Goal: Task Accomplishment & Management: Complete application form

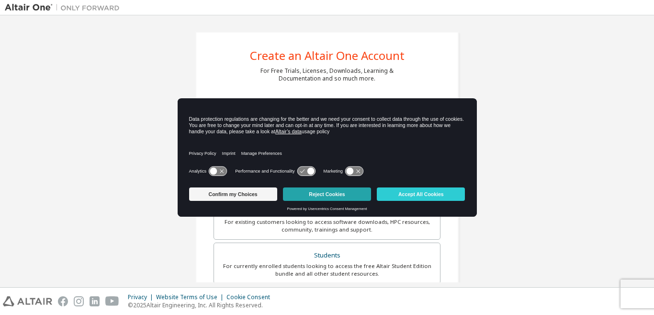
click at [347, 193] on button "Reject Cookies" at bounding box center [327, 193] width 88 height 13
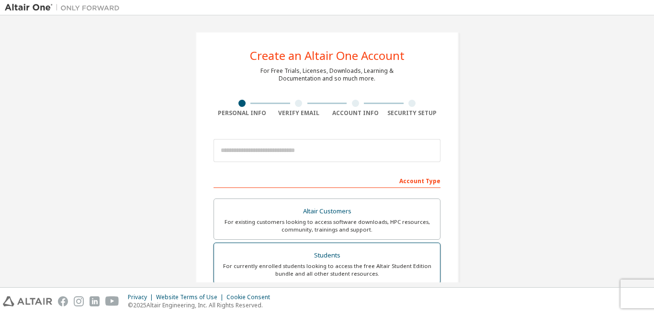
click at [330, 259] on div "Students" at bounding box center [327, 254] width 215 height 13
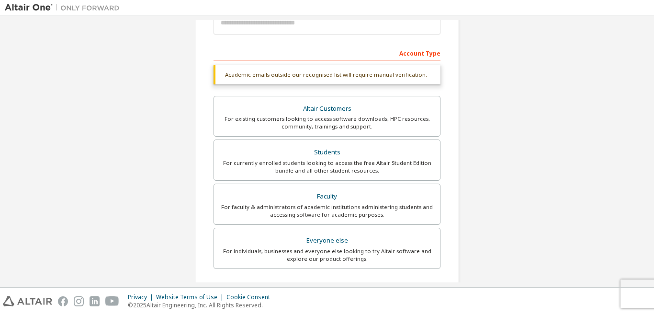
scroll to position [144, 0]
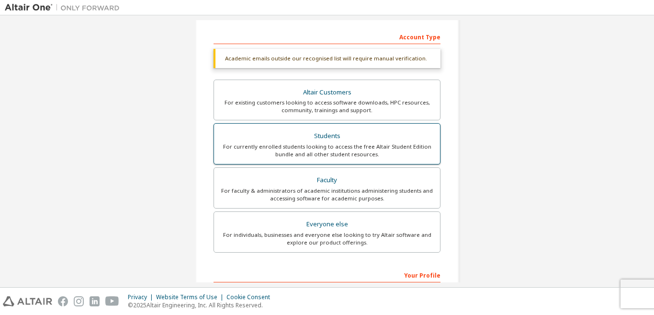
click at [328, 135] on div "Students" at bounding box center [327, 135] width 215 height 13
click at [322, 132] on div "Students" at bounding box center [327, 135] width 215 height 13
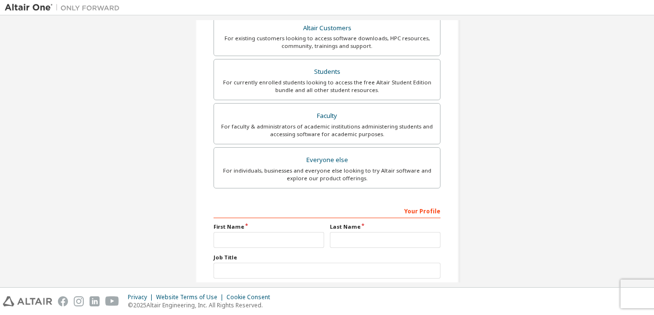
scroll to position [270, 0]
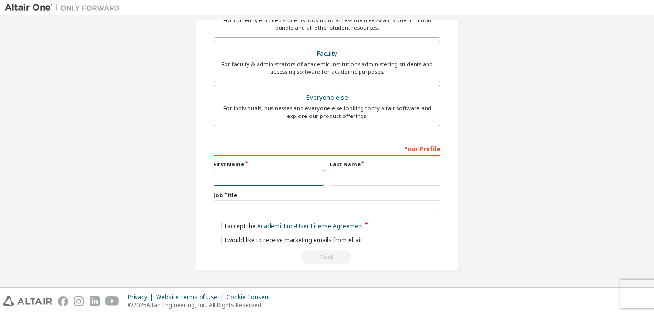
click at [250, 169] on input "text" at bounding box center [269, 177] width 111 height 16
click at [233, 150] on div "Your Profile" at bounding box center [327, 147] width 227 height 15
click at [245, 175] on input "text" at bounding box center [269, 177] width 111 height 16
type input "******"
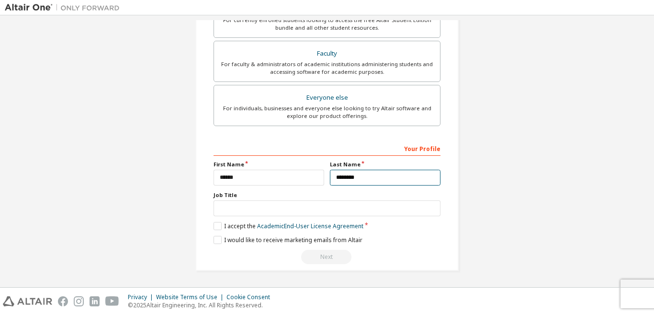
type input "********"
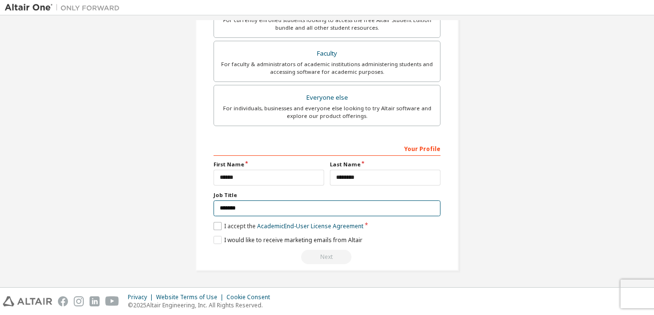
type input "*******"
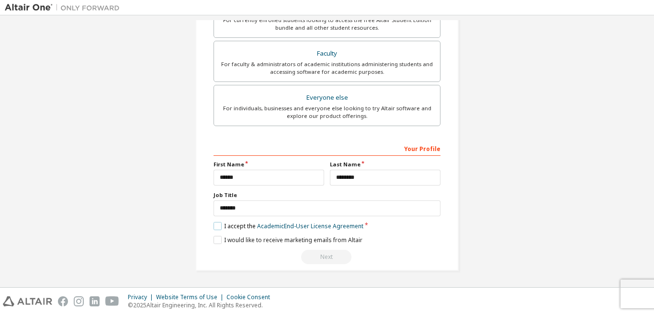
click at [214, 224] on label "I accept the Academic End-User License Agreement" at bounding box center [289, 226] width 150 height 8
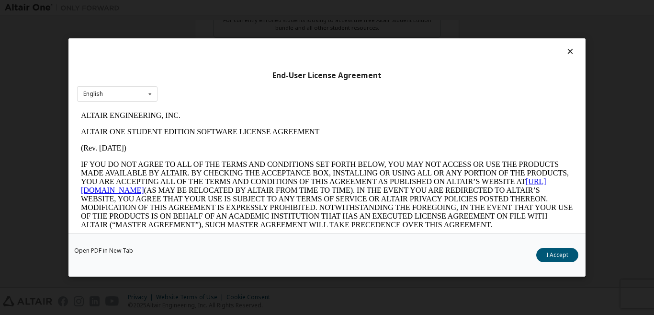
scroll to position [0, 0]
click at [565, 52] on icon at bounding box center [570, 51] width 10 height 9
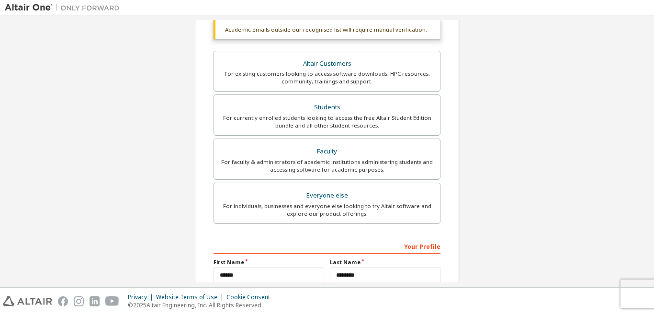
scroll to position [79, 0]
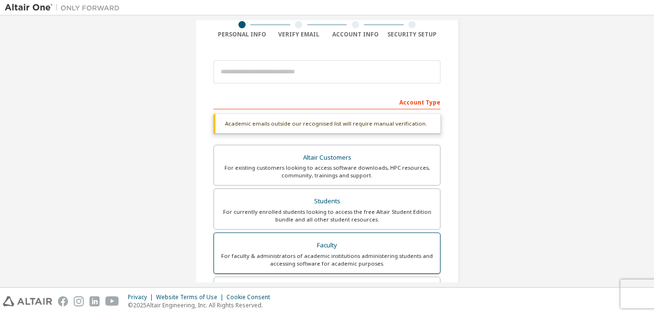
click at [341, 254] on div "For faculty & administrators of academic institutions administering students an…" at bounding box center [327, 259] width 215 height 15
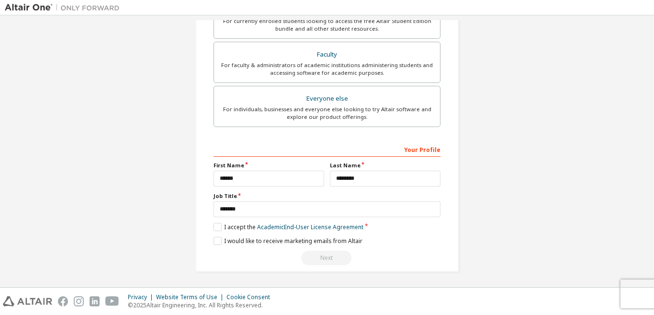
scroll to position [270, 0]
click at [217, 226] on label "I accept the Academic End-User License Agreement" at bounding box center [289, 226] width 150 height 8
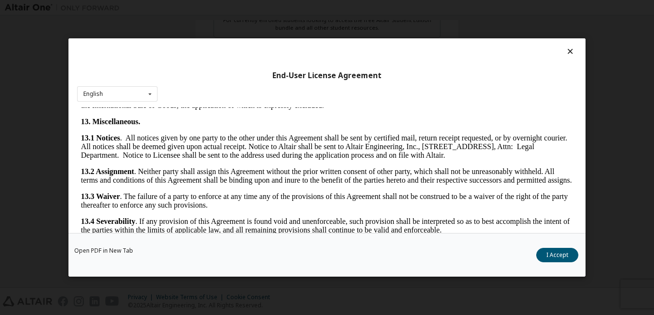
scroll to position [1593, 0]
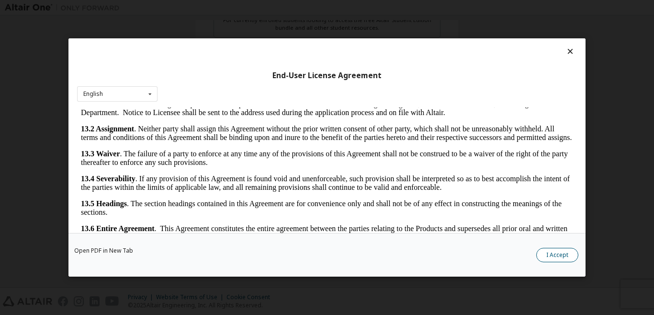
click at [558, 257] on button "I Accept" at bounding box center [557, 255] width 42 height 14
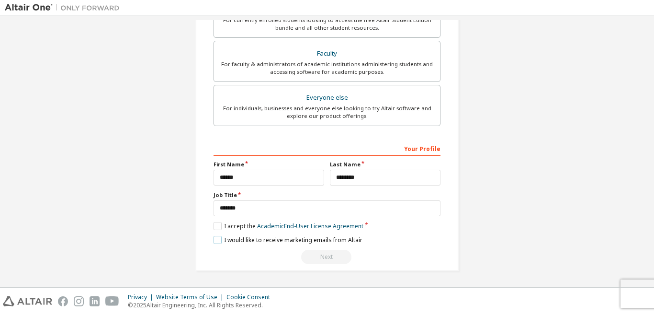
click at [214, 241] on label "I would like to receive marketing emails from Altair" at bounding box center [288, 240] width 149 height 8
click at [289, 147] on div "Your Profile" at bounding box center [327, 147] width 227 height 15
click at [420, 148] on div "Your Profile" at bounding box center [327, 147] width 227 height 15
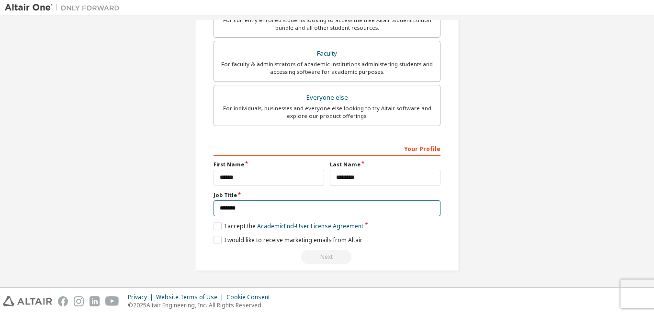
click at [364, 207] on input "*******" at bounding box center [327, 208] width 227 height 16
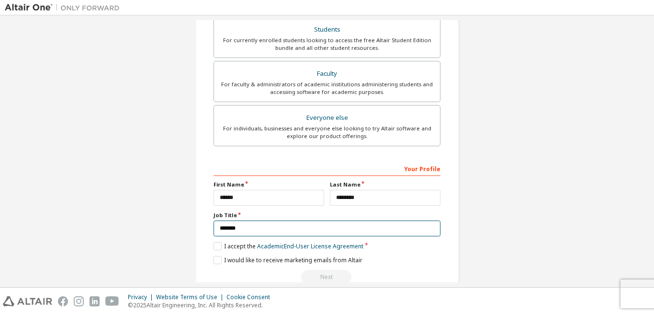
scroll to position [222, 0]
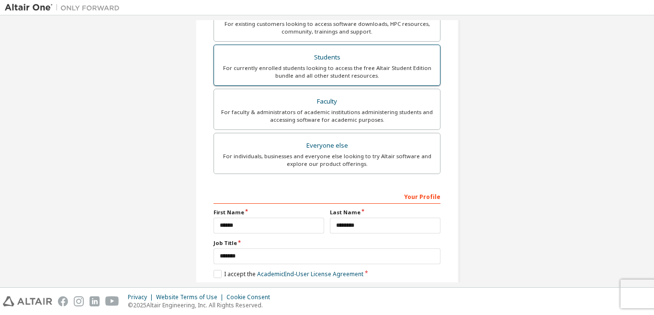
click at [361, 65] on div "For currently enrolled students looking to access the free Altair Student Editi…" at bounding box center [327, 71] width 215 height 15
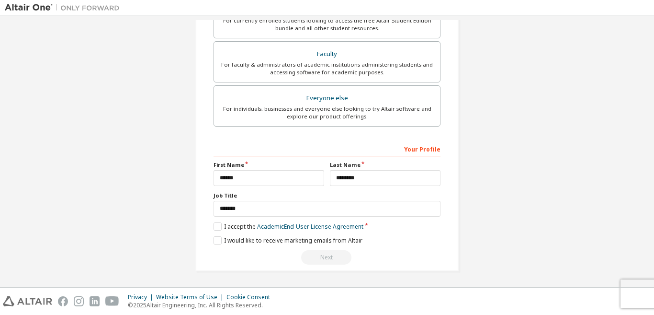
scroll to position [270, 0]
click at [319, 257] on div "Next" at bounding box center [327, 256] width 227 height 14
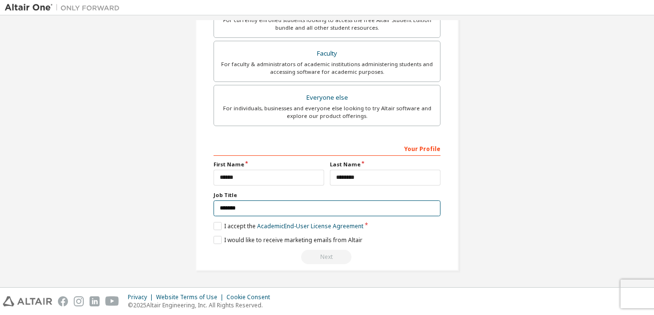
click at [355, 209] on input "*******" at bounding box center [327, 208] width 227 height 16
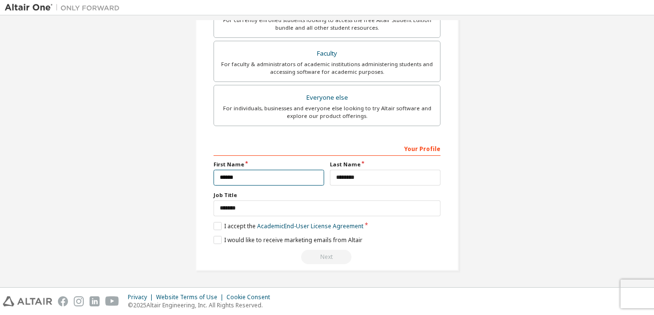
click at [242, 178] on input "******" at bounding box center [269, 177] width 111 height 16
click at [424, 148] on div "Your Profile" at bounding box center [327, 147] width 227 height 15
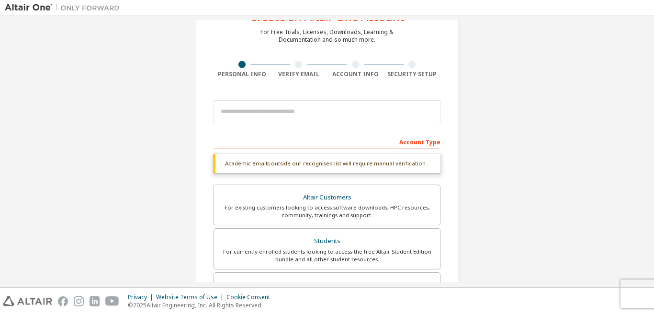
scroll to position [31, 0]
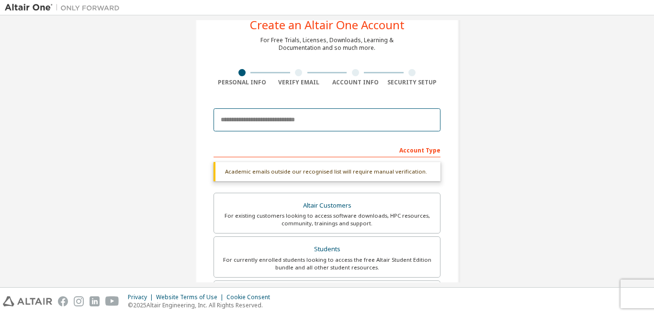
click at [279, 122] on input "email" at bounding box center [327, 119] width 227 height 23
type input "*"
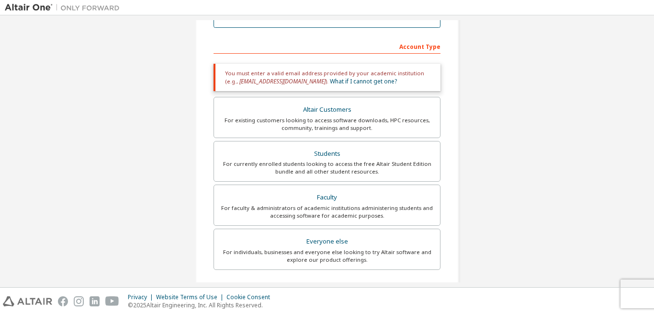
scroll to position [86, 0]
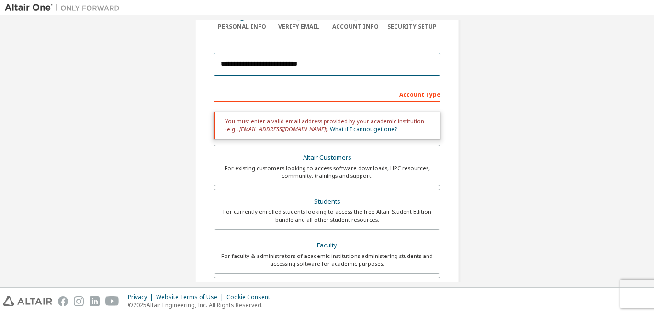
click at [318, 61] on input "**********" at bounding box center [327, 64] width 227 height 23
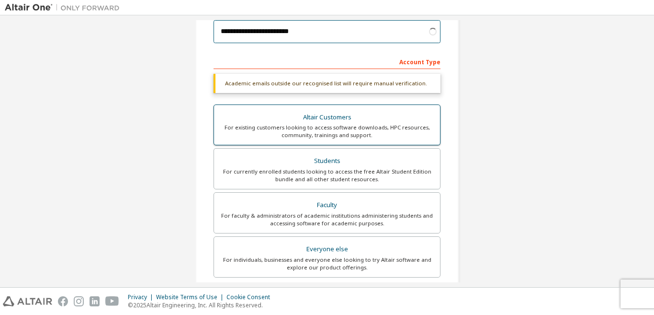
scroll to position [134, 0]
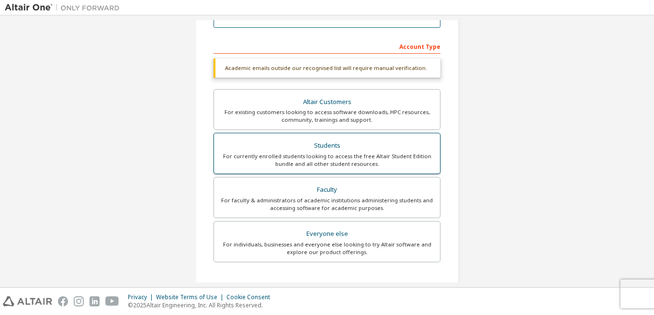
type input "**********"
click at [322, 144] on div "Students" at bounding box center [327, 145] width 215 height 13
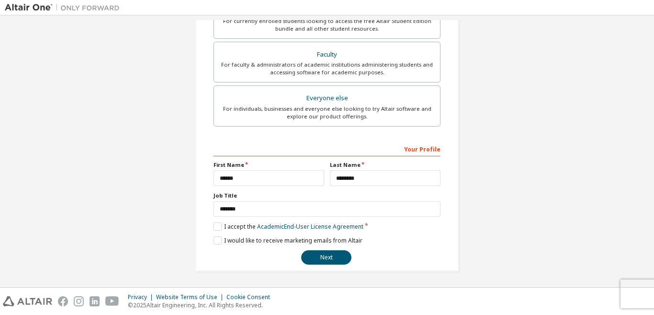
scroll to position [245, 0]
click at [321, 257] on button "Next" at bounding box center [326, 256] width 50 height 14
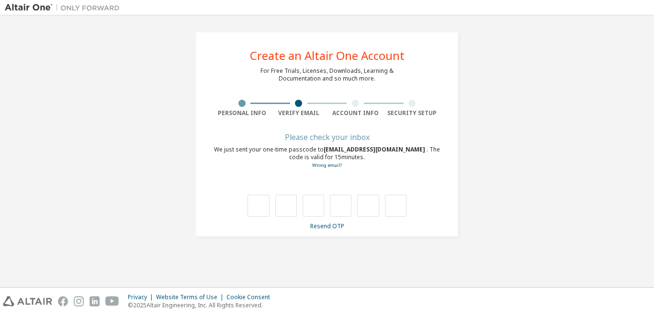
scroll to position [0, 0]
type input "*"
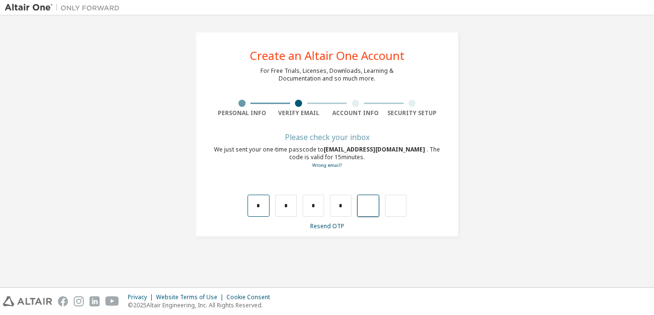
type input "*"
